Goal: Information Seeking & Learning: Learn about a topic

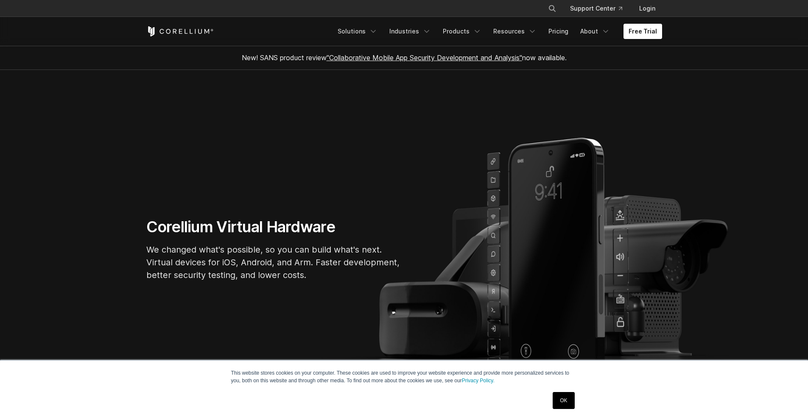
click at [571, 403] on link "OK" at bounding box center [563, 400] width 22 height 17
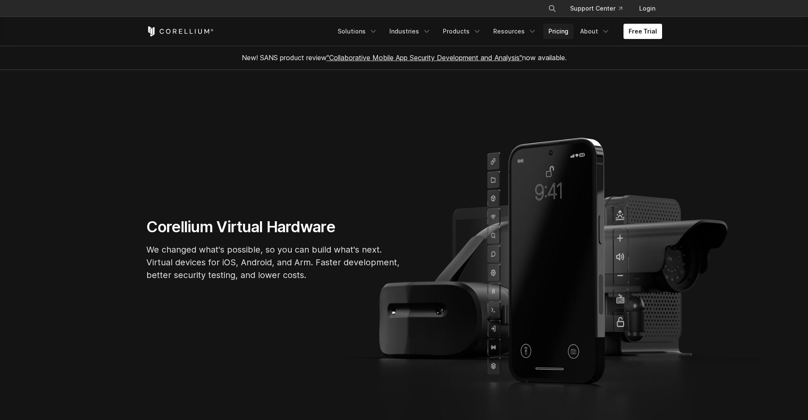
click at [563, 29] on link "Pricing" at bounding box center [558, 31] width 30 height 15
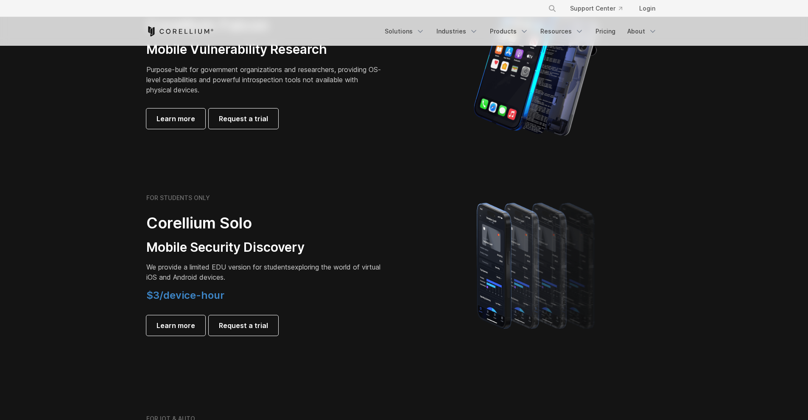
scroll to position [509, 0]
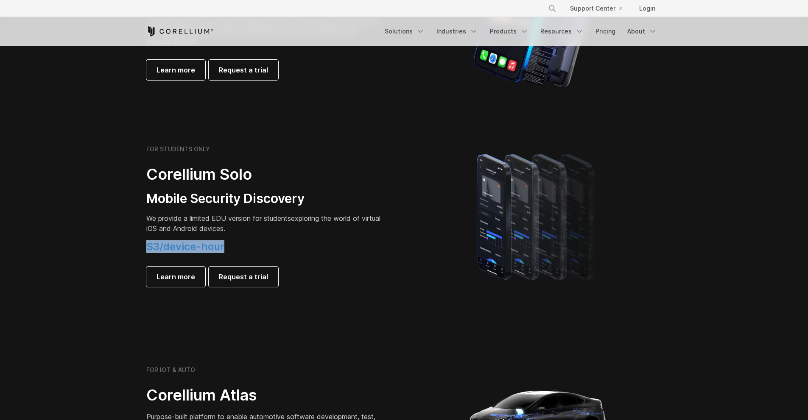
drag, startPoint x: 233, startPoint y: 244, endPoint x: 119, endPoint y: 251, distance: 114.3
click at [119, 251] on section "FOR STUDENTS ONLY Corellium Solo Mobile Security Discovery We provide a limited…" at bounding box center [404, 216] width 808 height 203
click at [446, 311] on section "FOR STUDENTS ONLY Corellium Solo Mobile Security Discovery We provide a limited…" at bounding box center [404, 216] width 808 height 203
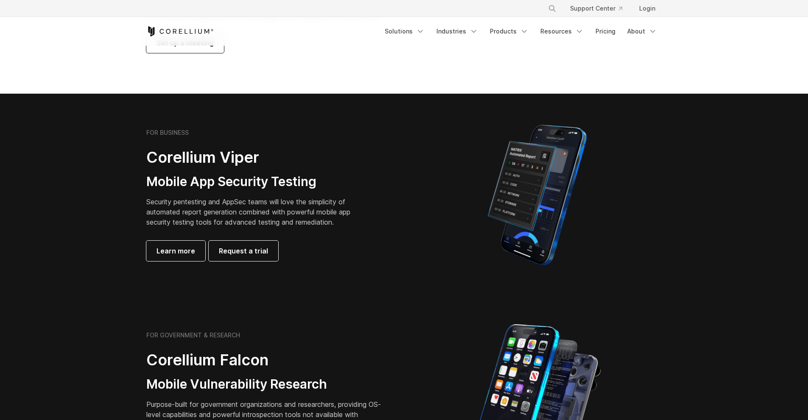
scroll to position [0, 0]
